Goal: Information Seeking & Learning: Learn about a topic

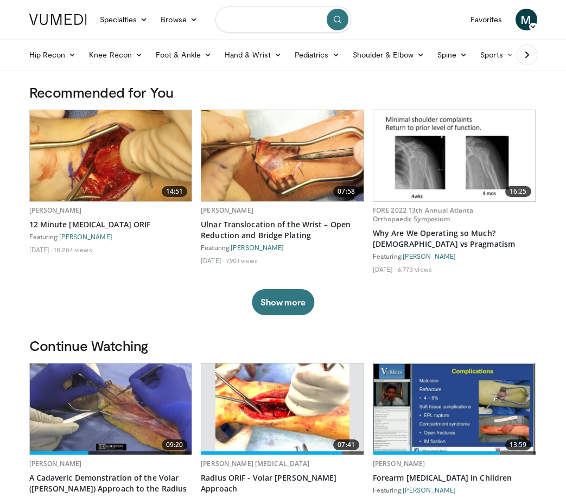
click at [273, 23] on input "Search topics, interventions" at bounding box center [283, 20] width 136 height 26
type input "**********"
click at [335, 18] on icon "submit" at bounding box center [337, 19] width 9 height 9
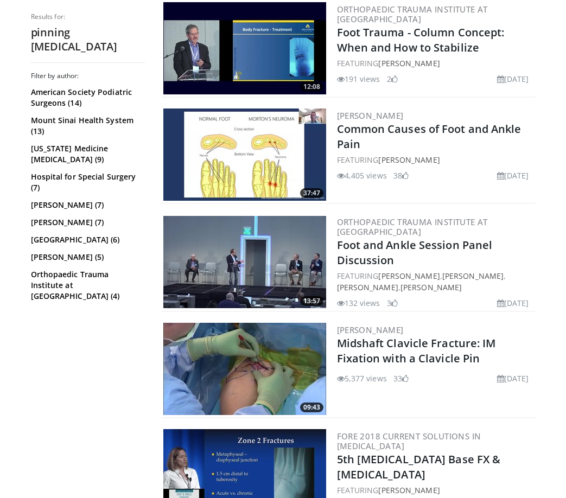
scroll to position [2549, 0]
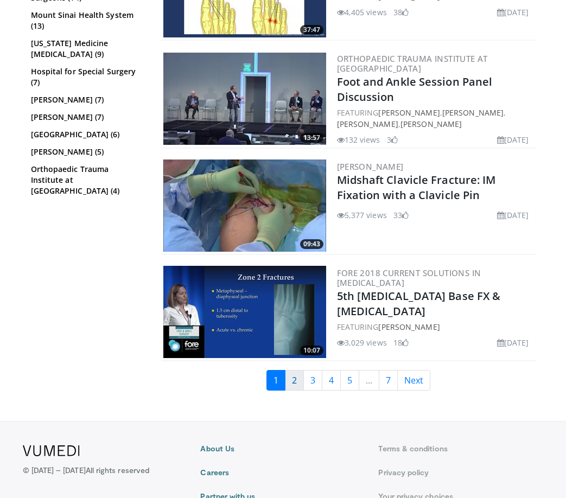
click at [292, 370] on link "2" at bounding box center [294, 380] width 19 height 21
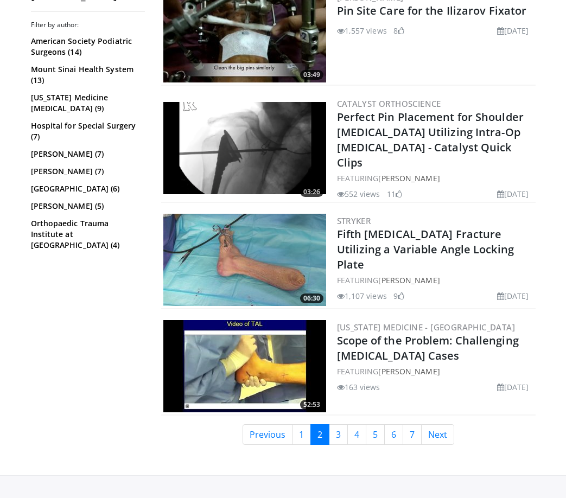
scroll to position [2769, 0]
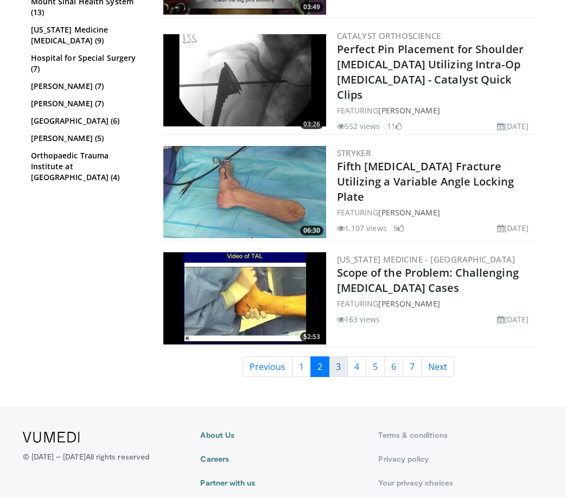
click at [339, 356] on link "3" at bounding box center [338, 366] width 19 height 21
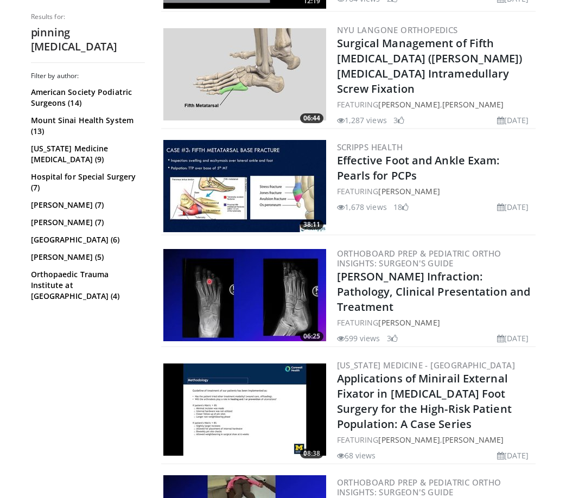
scroll to position [705, 0]
